Goal: Task Accomplishment & Management: Manage account settings

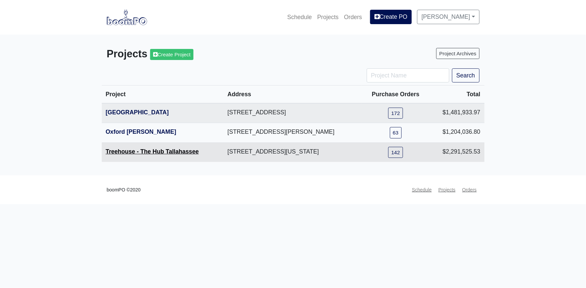
click at [129, 153] on link "Treehouse - The Hub Tallahassee" at bounding box center [152, 151] width 93 height 7
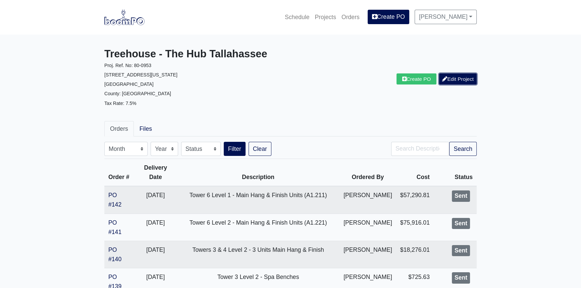
click at [453, 85] on link "Edit Project" at bounding box center [458, 79] width 38 height 11
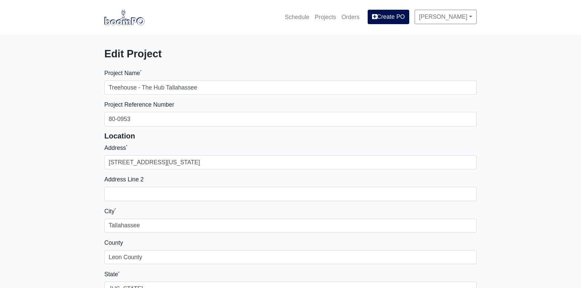
select select
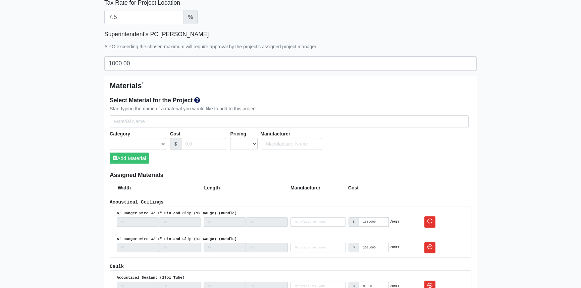
scroll to position [336, 0]
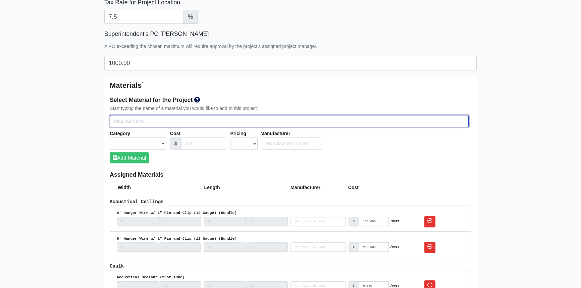
click at [135, 124] on input "Select Team Members for the Project" at bounding box center [289, 121] width 359 height 12
type input "G"
select select
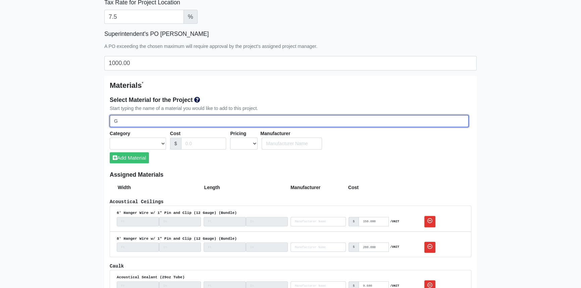
select select
type input "G6"
select select
type input "G60"
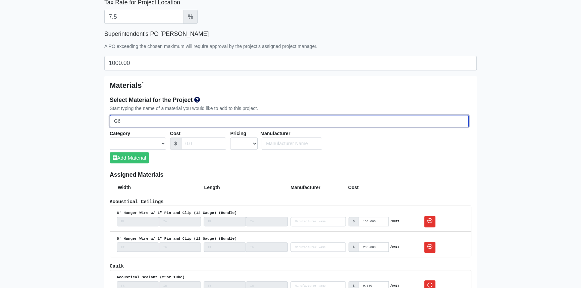
select select
type input "G60"
select select
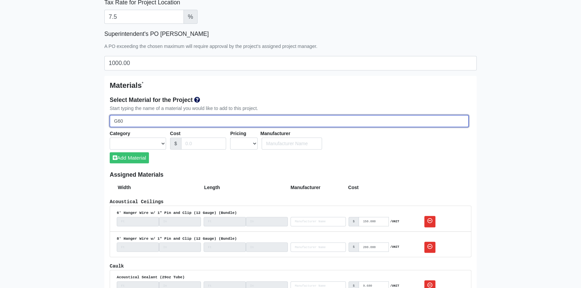
select select
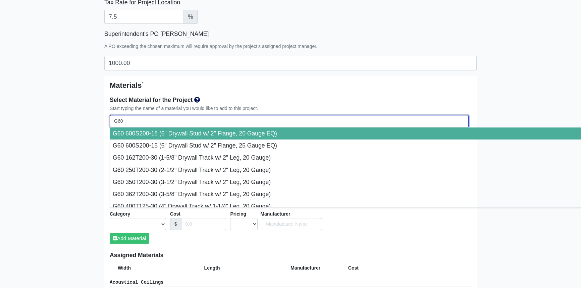
select select
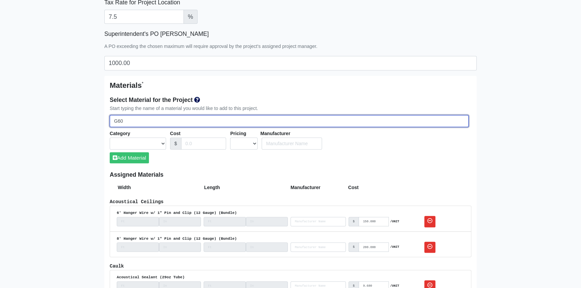
type input "G60 5"
select select
type input "G60 55"
select select
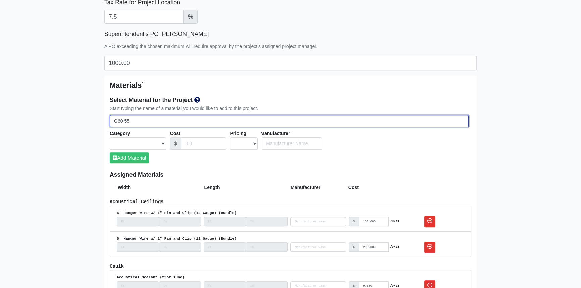
select select
type input "G60 550"
select select
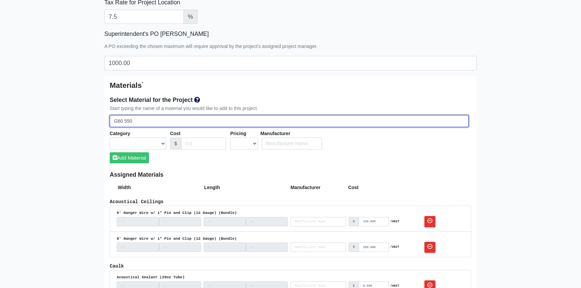
select select
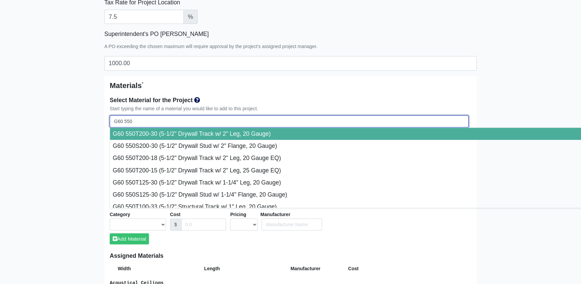
type input "G60 550S"
select select
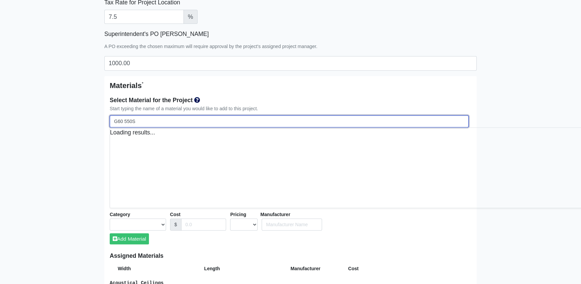
type input "G60 550S2"
select select
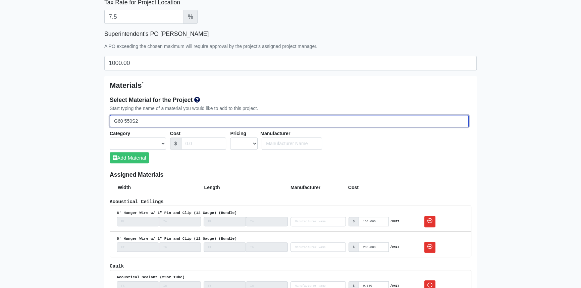
type input "G60 550S25"
select select
type input "G60 550S250"
select select
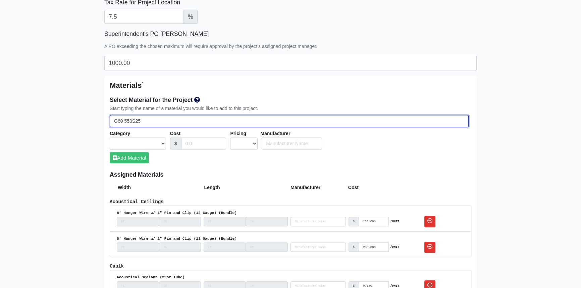
select select
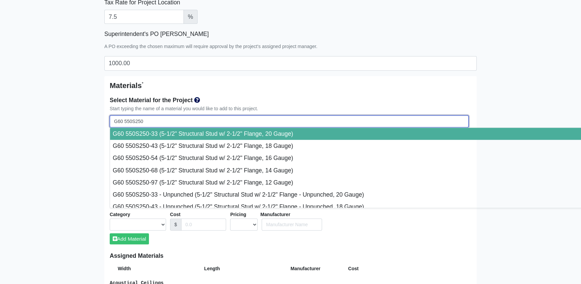
type input "G60 550S250-"
select select
type input "G60 550S250-5"
select select
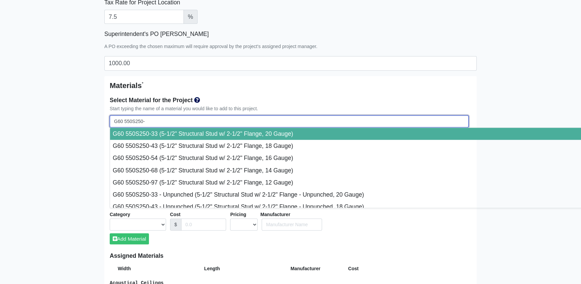
select select
type input "G60 550S250-54"
select select
type input "G60 550S250-54-"
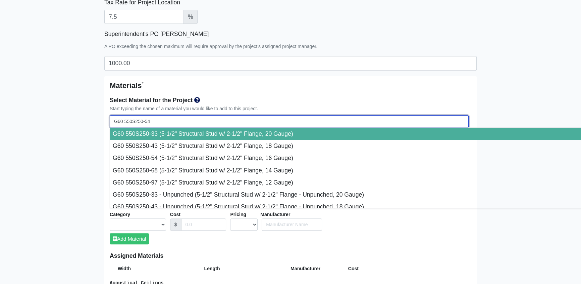
select select
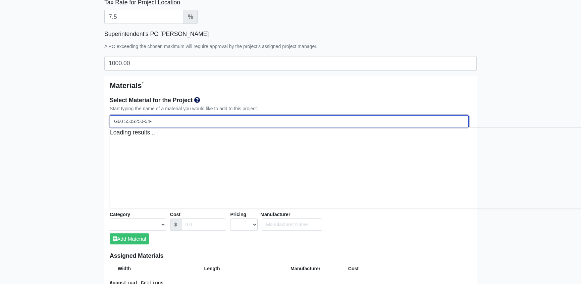
select select
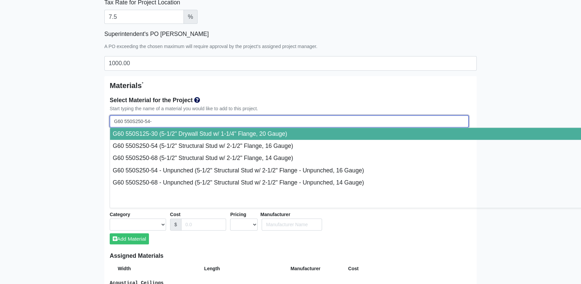
type input "G60 550S250-54-P"
select select
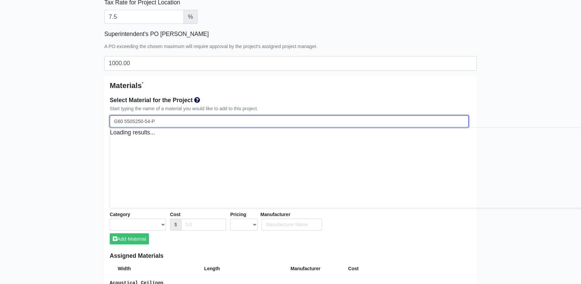
select select
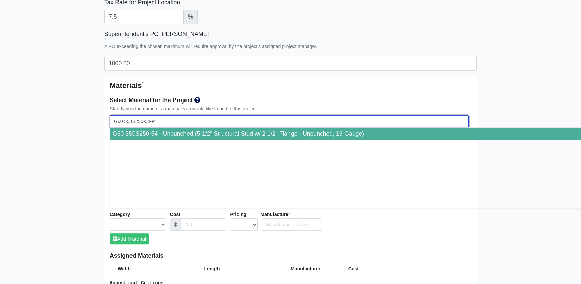
type input "G60 550S250-54-P"
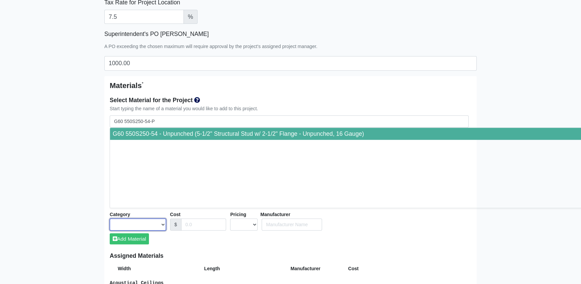
click at [148, 221] on select "Acoustical Ceilings Baffles and Blades Caulk Channel Clean Up Clouds & Canopies…" at bounding box center [138, 224] width 56 height 12
select select "[object Object]"
click at [110, 218] on select "Acoustical Ceilings Baffles and Blades Caulk Channel Clean Up Clouds & Canopies…" at bounding box center [138, 224] width 56 height 12
select select
click at [191, 224] on input "Cost" at bounding box center [203, 224] width 45 height 12
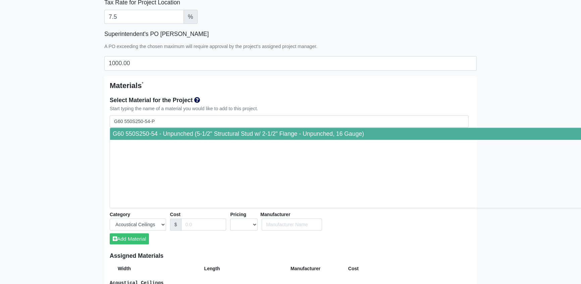
click at [318, 242] on div "Select Material for the Project Start typing the name of a material you would l…" at bounding box center [291, 172] width 362 height 159
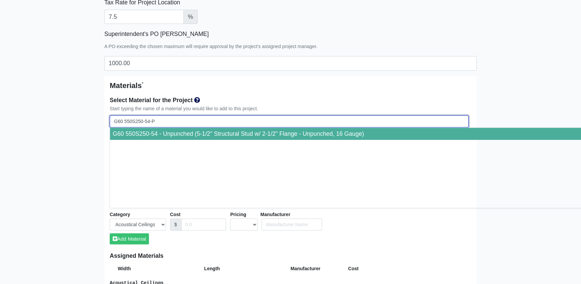
click at [169, 123] on input "G60 550S250-54-P" at bounding box center [289, 121] width 359 height 12
type input "G60 550S250-54 - Unpunched (5-1/2" Structural Stud w/ 2-1/2" Flange - Unpunched…"
select select "1"
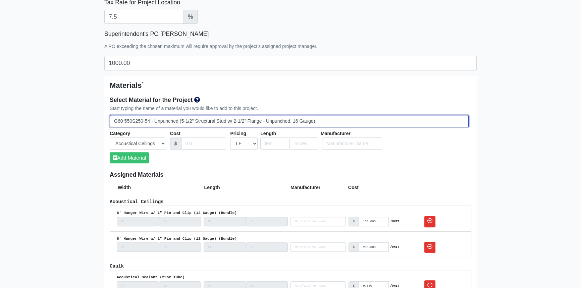
drag, startPoint x: 321, startPoint y: 119, endPoint x: 151, endPoint y: 119, distance: 170.2
click at [151, 119] on input "G60 550S250-54 - Unpunched (5-1/2" Structural Stud w/ 2-1/2" Flange - Unpunched…" at bounding box center [289, 121] width 359 height 12
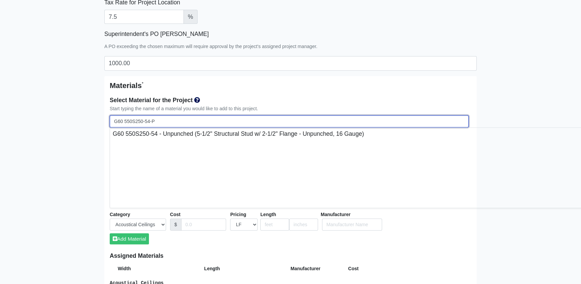
type input "G60 550S250-54-P"
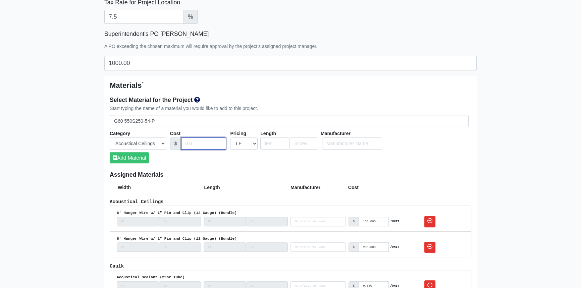
click at [191, 142] on input "Cost" at bounding box center [203, 144] width 45 height 12
type input "2.37"
click at [272, 145] on input "number" at bounding box center [274, 144] width 29 height 12
type input "10"
click at [138, 157] on button "Add Material" at bounding box center [129, 157] width 39 height 11
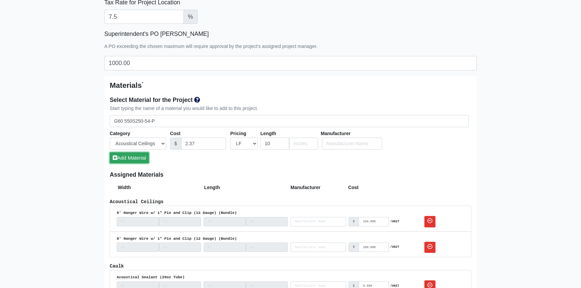
select select
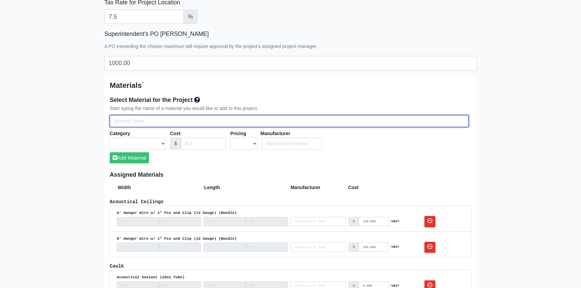
click at [138, 122] on input "Select Team Members for the Project" at bounding box center [289, 121] width 359 height 12
type input "G"
select select
type input "G6"
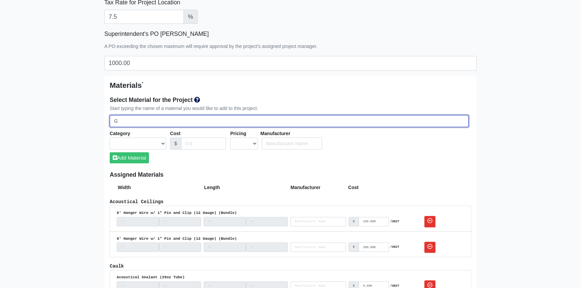
select select
type input "G60"
select select
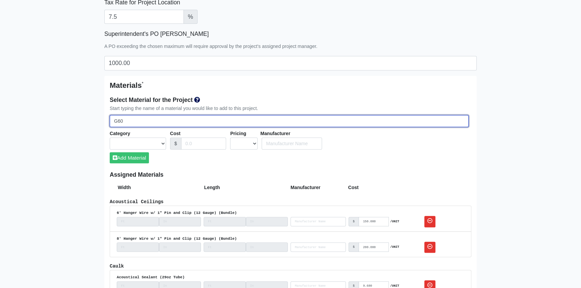
type input "G60"
select select
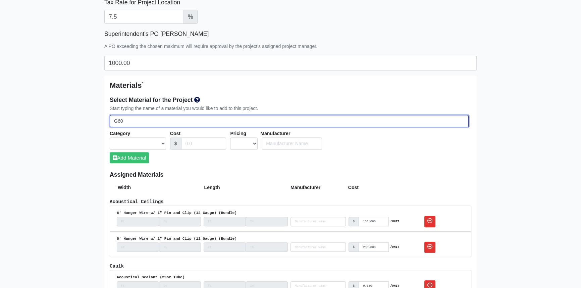
select select
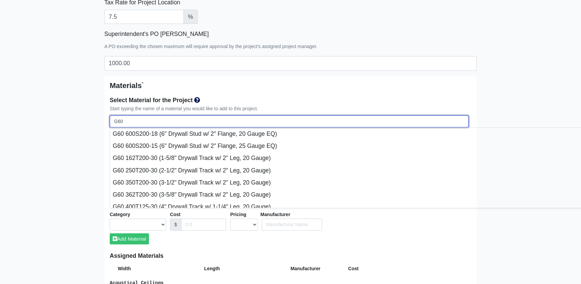
type input "G60 5"
select select
type input "G60 55"
select select
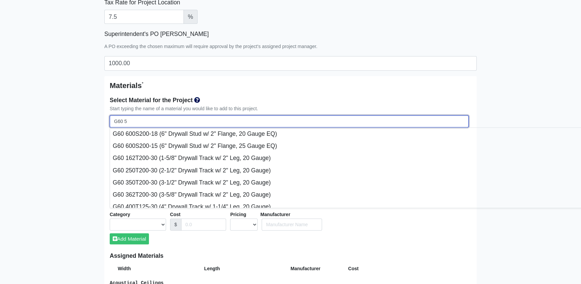
select select
type input "G60 550"
select select
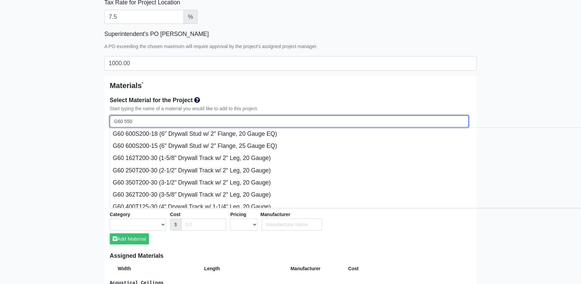
select select
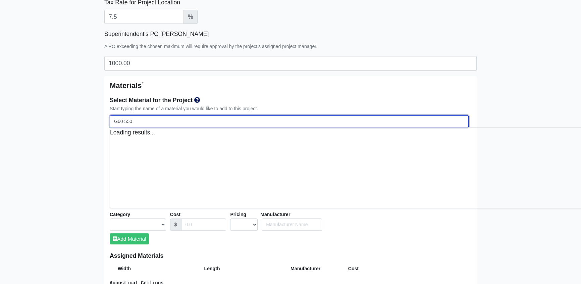
select select
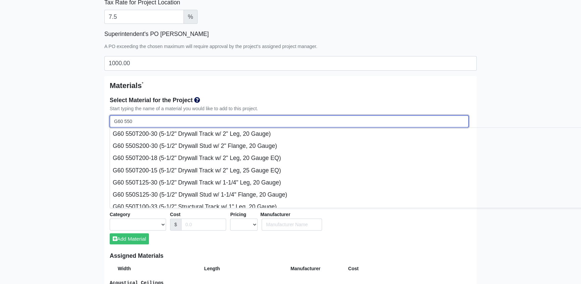
type input "G60 550T"
select select
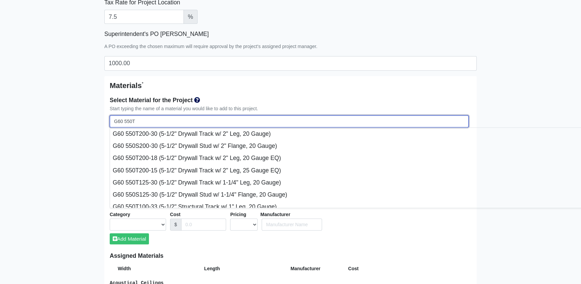
type input "G60 550T2"
select select
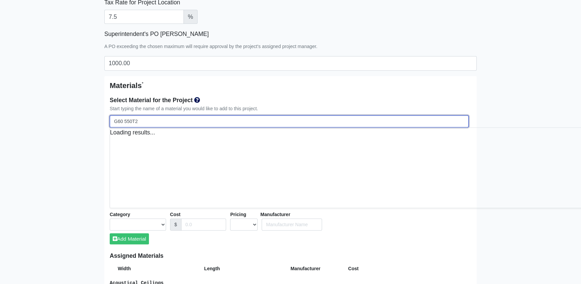
select select
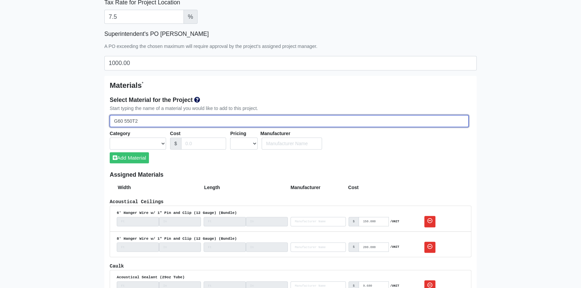
type input "G60 550T25"
select select
type input "G60 550T250"
select select
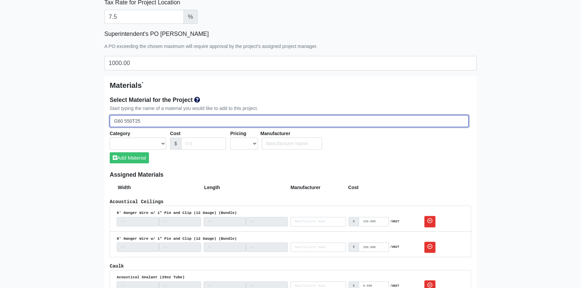
select select
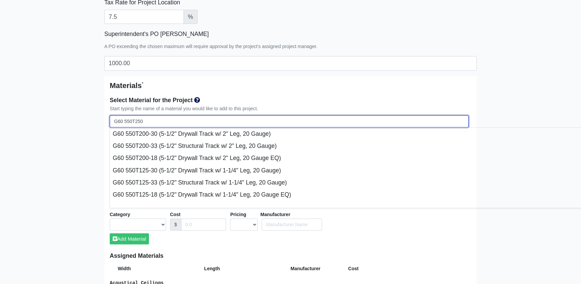
type input "G60 550T250-"
select select
type input "G60 550T250-5"
select select
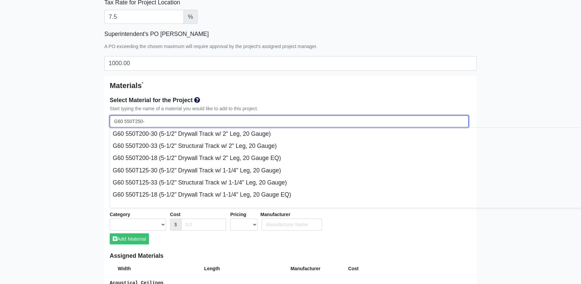
select select
type input "G60 550T250-54"
select select
type input "G60 550T250-54-"
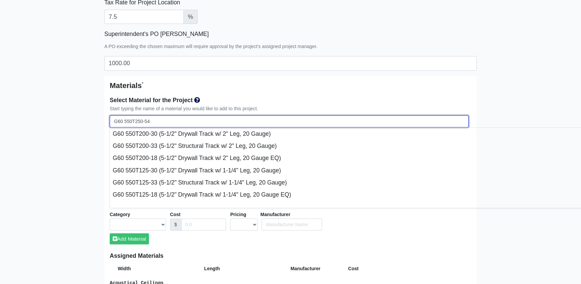
select select
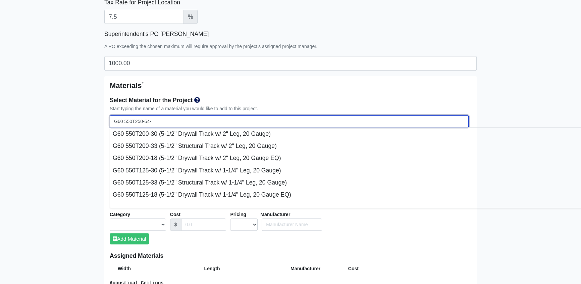
select select
type input "G60 550T250-54-P"
select select
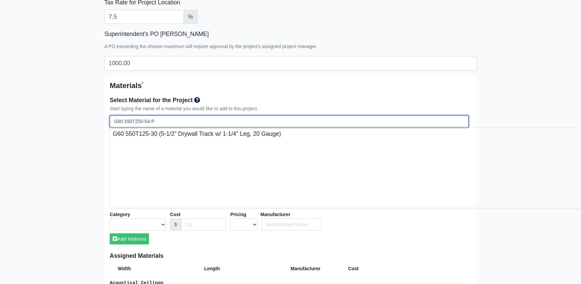
select select
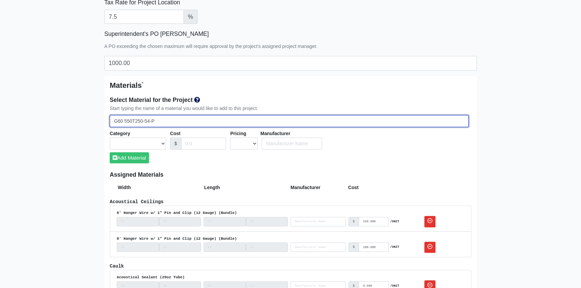
type input "G60 550T250-54-P"
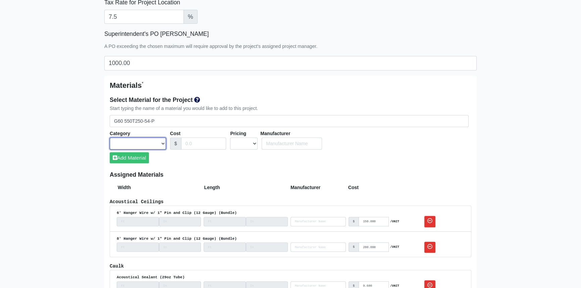
click at [154, 142] on select "Acoustical Ceilings Baffles and Blades Caulk Channel Clean Up Clouds & Canopies…" at bounding box center [138, 144] width 56 height 12
select select "[object Object]"
click at [110, 138] on select "Acoustical Ceilings Baffles and Blades Caulk Channel Clean Up Clouds & Canopies…" at bounding box center [138, 144] width 56 height 12
select select
click at [197, 143] on input "Cost" at bounding box center [203, 144] width 45 height 12
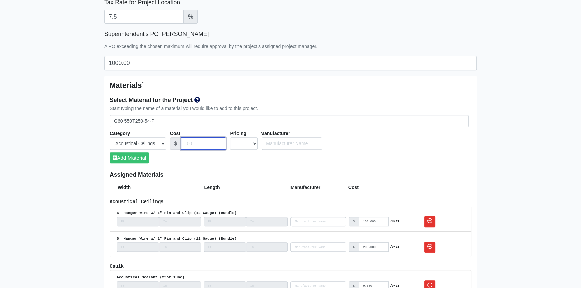
type input "."
select select
type input ".2"
select select
type input ".21"
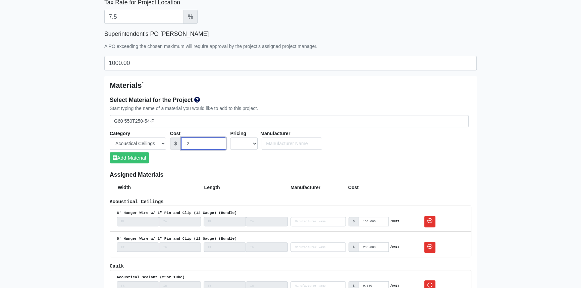
select select
drag, startPoint x: 198, startPoint y: 142, endPoint x: 178, endPoint y: 142, distance: 20.1
click at [178, 142] on div "$ .21" at bounding box center [199, 144] width 58 height 12
type input "2"
select select
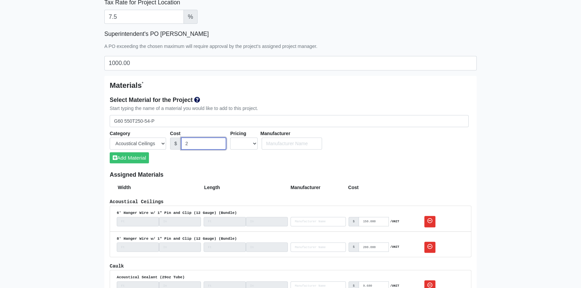
type input "2."
select select
type input "2.1"
select select
type input "2.1"
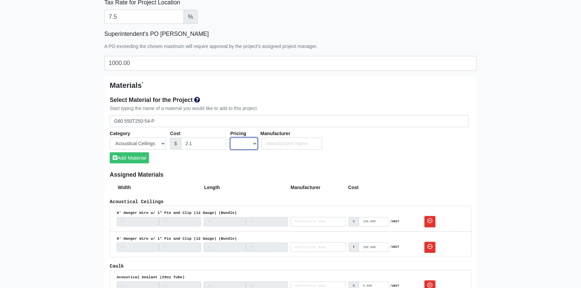
click at [256, 142] on select "UNIT MLF LF MSQFT SQFT" at bounding box center [244, 144] width 28 height 12
select select "1"
click at [230, 138] on select "UNIT MLF LF MSQFT SQFT" at bounding box center [244, 144] width 28 height 12
click at [269, 145] on input "number" at bounding box center [274, 144] width 29 height 12
type input "10"
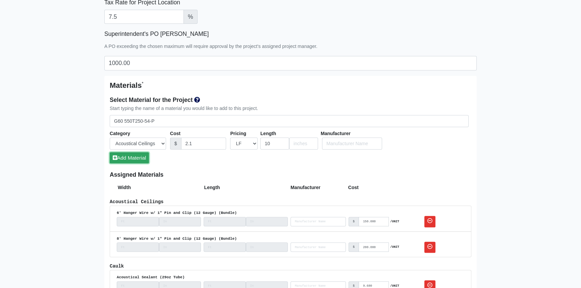
click at [128, 161] on button "Add Material" at bounding box center [129, 157] width 39 height 11
select select
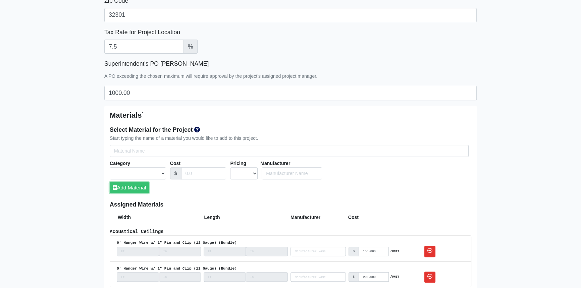
scroll to position [305, 0]
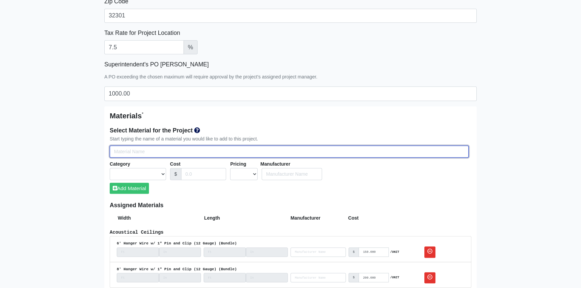
click at [143, 148] on input "Select Team Members for the Project" at bounding box center [289, 152] width 359 height 12
type input "3"
select select
type input "3/"
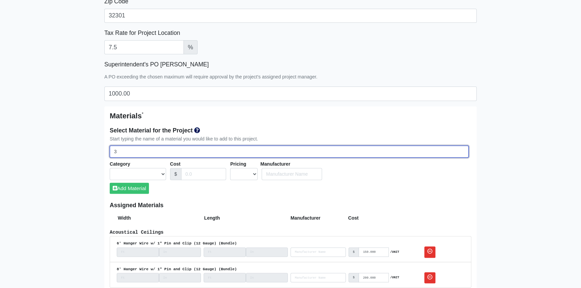
select select
type input "3/4"
select select
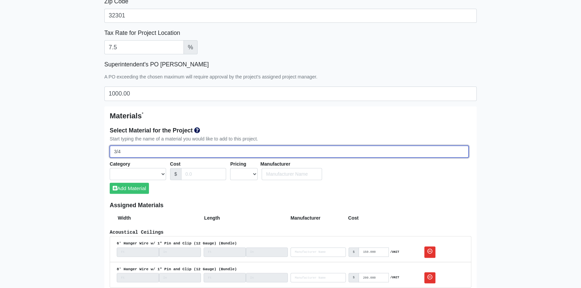
select select
type input "3/4""
select select
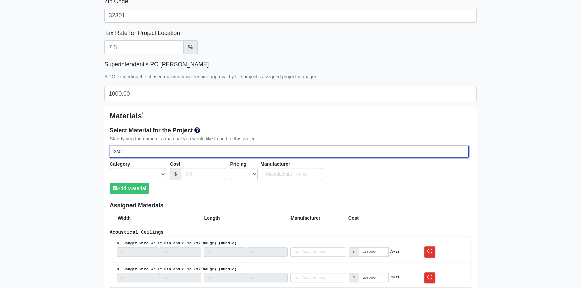
select select
type input "3/4""
select select
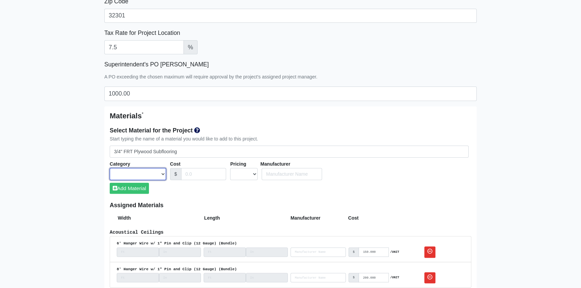
click at [162, 174] on select "Acoustical Ceilings Baffles and Blades Caulk Channel Clean Up Clouds & Canopies…" at bounding box center [138, 174] width 56 height 12
click at [110, 168] on select "Acoustical Ceilings Baffles and Blades Caulk Channel Clean Up Clouds & Canopies…" at bounding box center [138, 174] width 56 height 12
click at [198, 176] on input "Cost" at bounding box center [203, 174] width 45 height 12
click at [254, 175] on select "UNIT MLF LF MSQFT SQFT" at bounding box center [244, 174] width 28 height 12
click at [230, 168] on select "UNIT MLF LF MSQFT SQFT" at bounding box center [244, 174] width 28 height 12
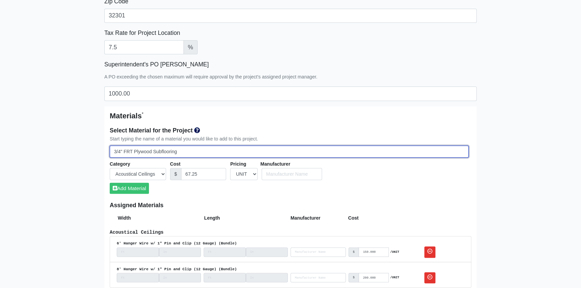
click at [185, 152] on input "3/4" FRT Plywood Subflooring" at bounding box center [289, 152] width 359 height 12
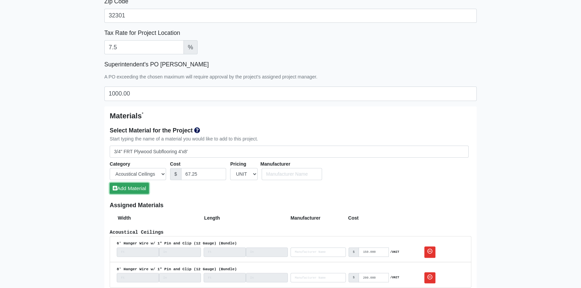
click at [138, 188] on button "Add Material" at bounding box center [129, 188] width 39 height 11
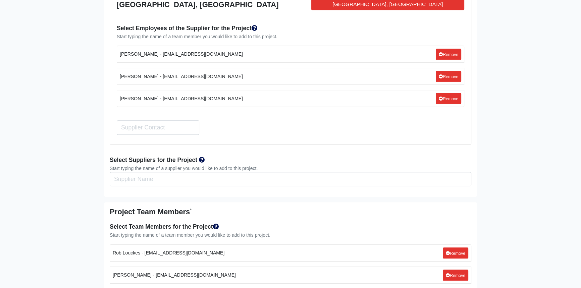
scroll to position [3848, 0]
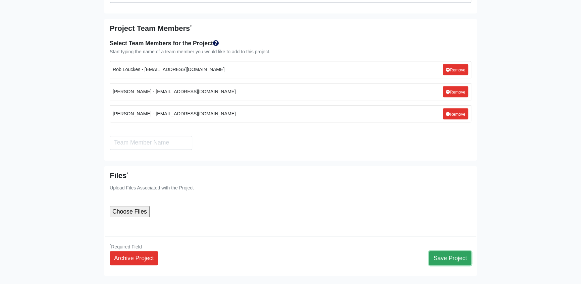
click at [443, 251] on button "Save Project" at bounding box center [450, 258] width 42 height 14
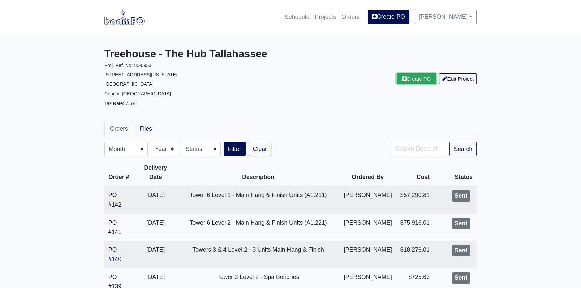
click at [420, 85] on link "Create PO" at bounding box center [417, 79] width 40 height 11
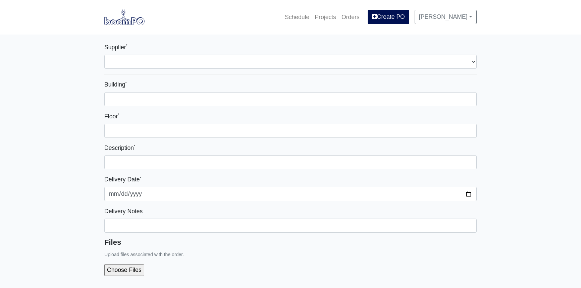
select select
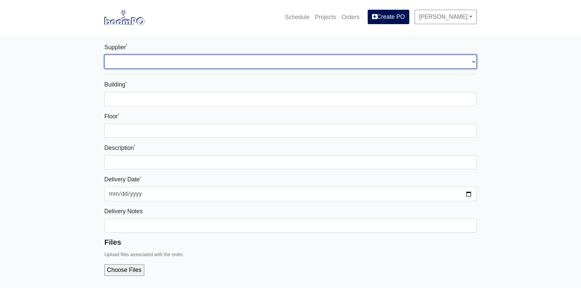
click at [166, 61] on select "Select one... L&W Supply – Tallahassee, FL Interior/Exterior Building Supply - …" at bounding box center [290, 62] width 373 height 14
select select "870"
click at [104, 55] on select "Select one... L&W Supply – Tallahassee, FL Interior/Exterior Building Supply - …" at bounding box center [290, 62] width 373 height 14
select select
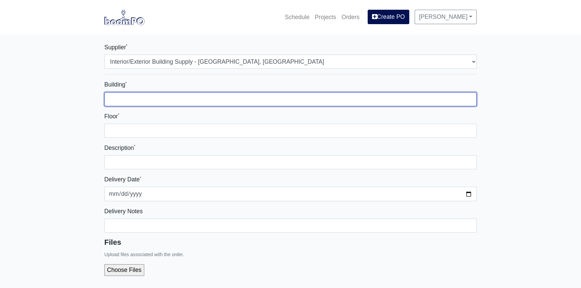
click at [150, 98] on input "Building *" at bounding box center [290, 99] width 373 height 14
type input "Tower 4"
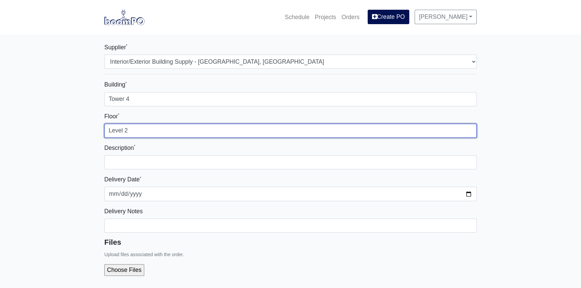
type input "Level 2"
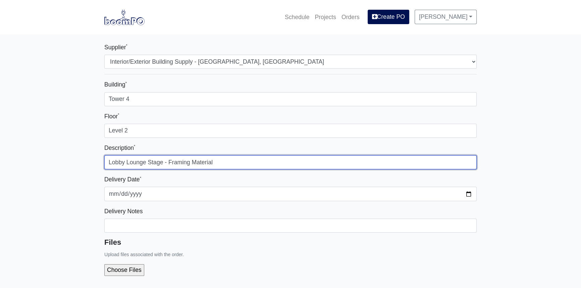
click at [192, 162] on input "Lobby Lounge Stage - Framing Material" at bounding box center [290, 162] width 373 height 14
type input "Lobby Lounge Stage - Framing & Sub Floor Material"
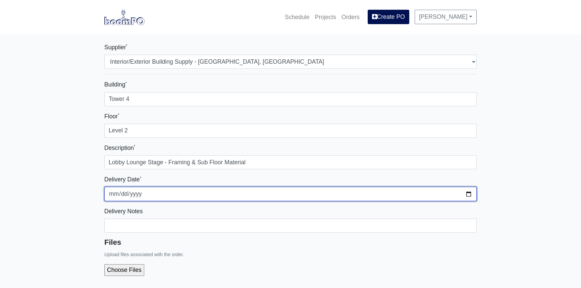
click at [470, 195] on input "2025-08-12" at bounding box center [290, 194] width 373 height 14
type input "2025-08-28"
click at [470, 194] on input "2025-08-28" at bounding box center [290, 194] width 373 height 14
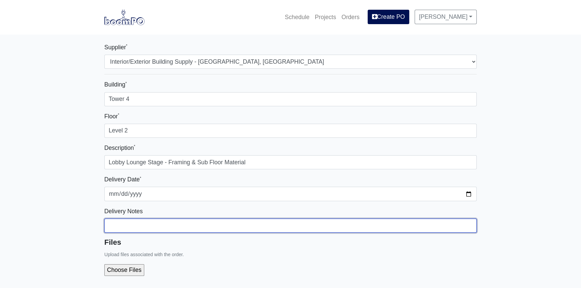
click at [161, 106] on input "Building *" at bounding box center [290, 99] width 373 height 14
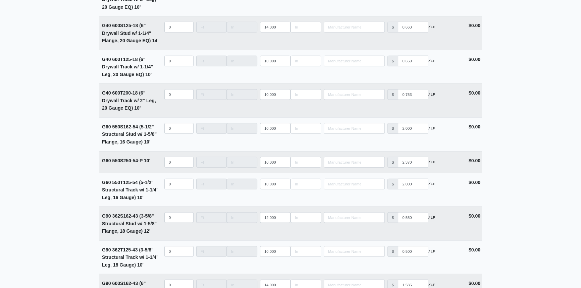
scroll to position [2014, 0]
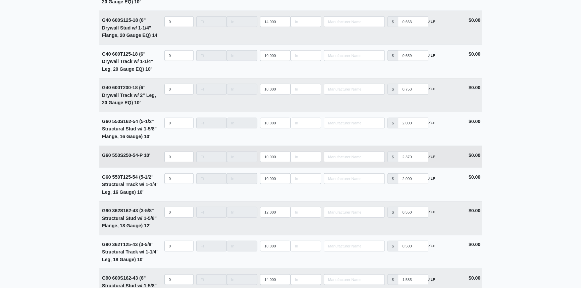
type input "Please deliver this material as soon as possible. Please coordinate with Lupe. …"
select select
click at [178, 152] on input "quantity" at bounding box center [178, 157] width 29 height 11
type input "1"
select select
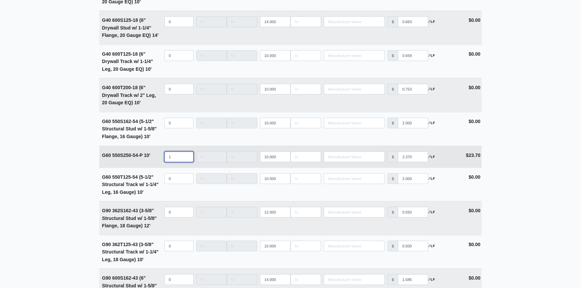
type input "10"
select select
type input "100"
select select
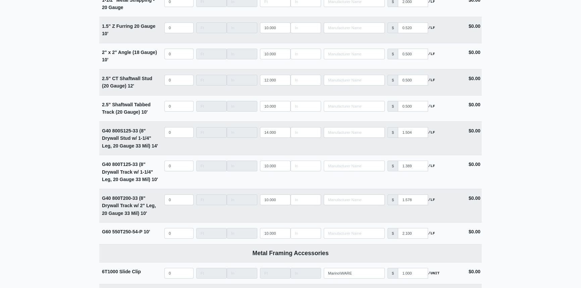
scroll to position [3265, 0]
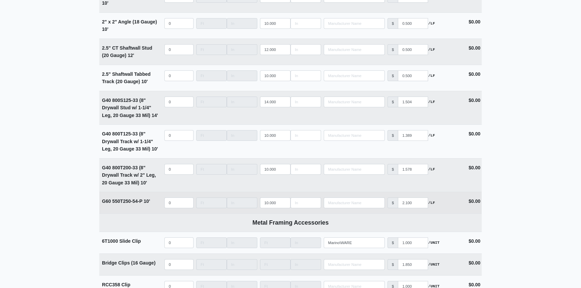
type input "100"
select select
click at [176, 199] on input "quantity" at bounding box center [178, 203] width 29 height 11
type input "1"
select select
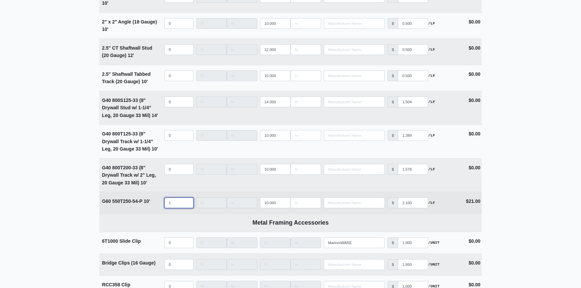
type input "15"
select select
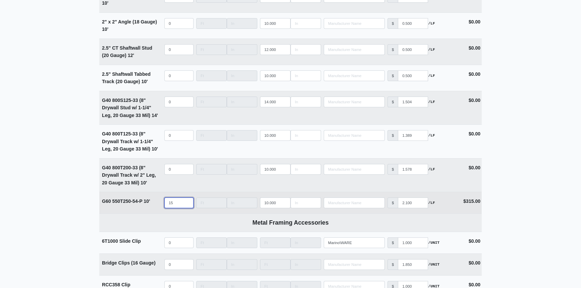
drag, startPoint x: 173, startPoint y: 198, endPoint x: 163, endPoint y: 198, distance: 9.4
click at [163, 198] on td "Qty 15" at bounding box center [179, 202] width 32 height 21
type input "2"
select select
type input "20"
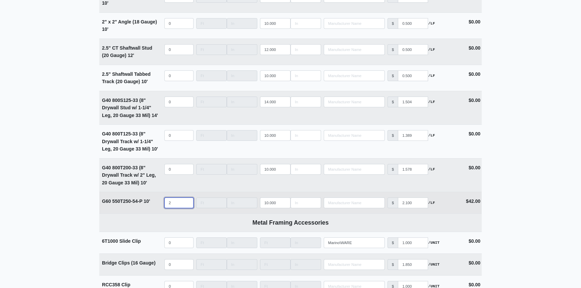
select select
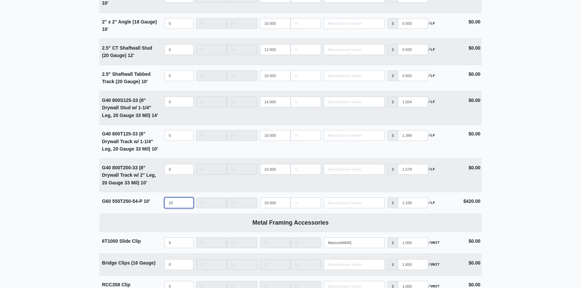
type input "20"
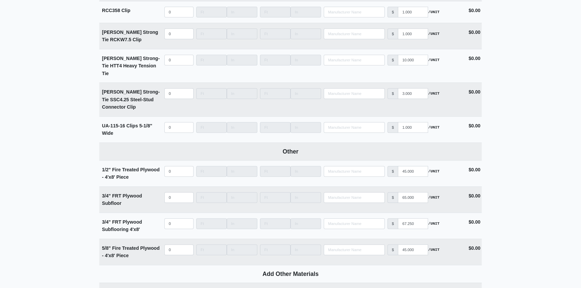
scroll to position [3570, 0]
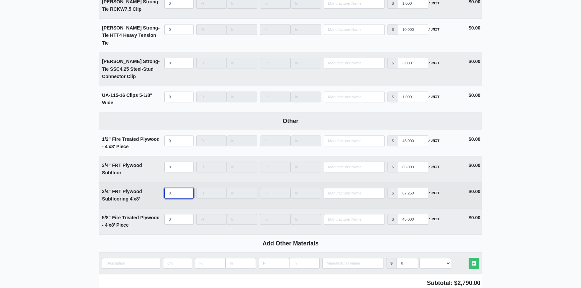
select select
click at [173, 188] on input "quantity" at bounding box center [178, 193] width 29 height 11
type input "3"
select select
type input "30"
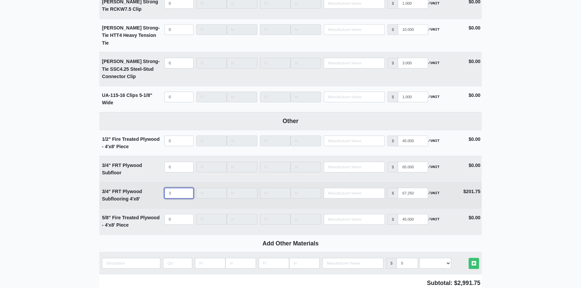
select select
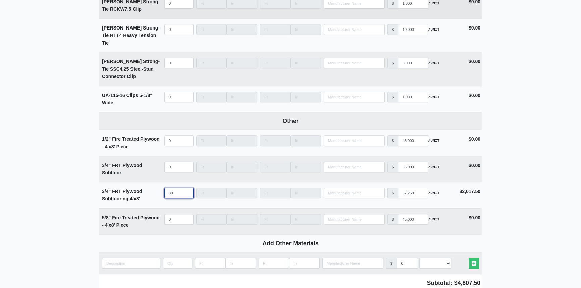
type input "30"
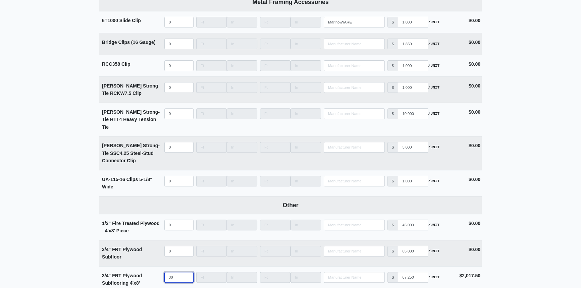
scroll to position [3661, 0]
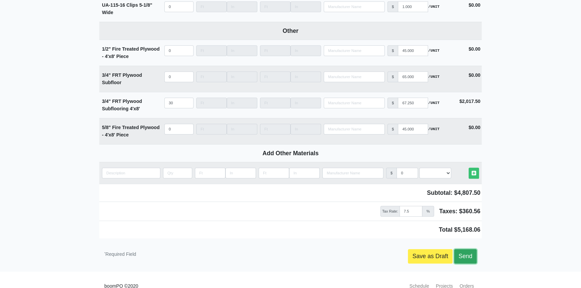
click at [470, 249] on link "Send" at bounding box center [466, 256] width 22 height 14
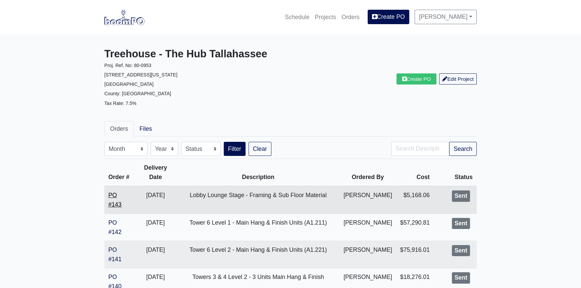
click at [116, 208] on link "PO #143" at bounding box center [114, 200] width 13 height 16
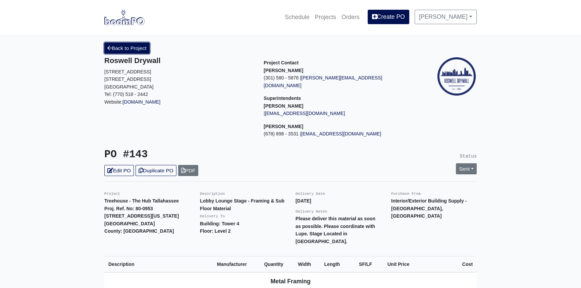
click at [133, 46] on link "Back to Project" at bounding box center [126, 48] width 45 height 11
